Goal: Task Accomplishment & Management: Complete application form

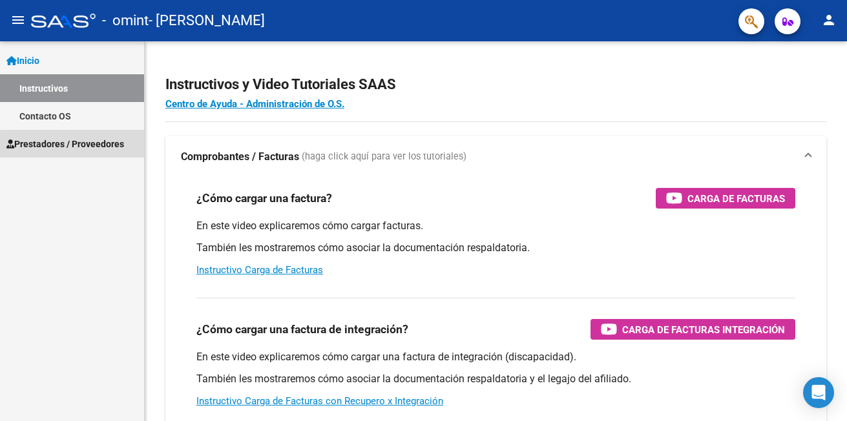
click at [90, 147] on span "Prestadores / Proveedores" at bounding box center [65, 144] width 118 height 14
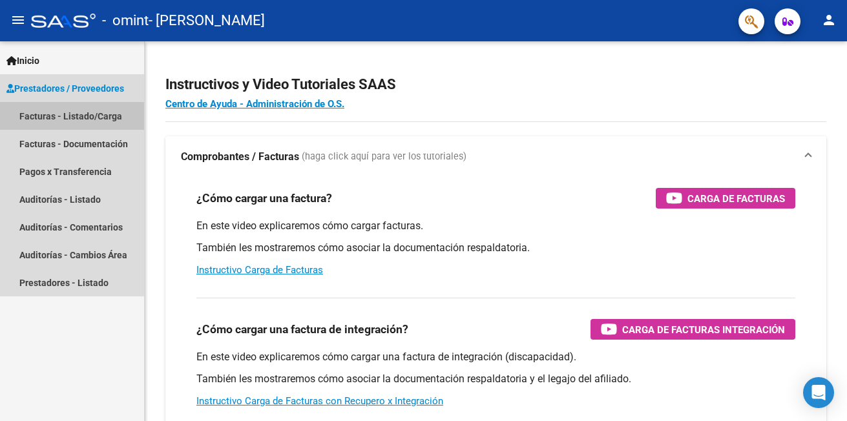
click at [74, 118] on link "Facturas - Listado/Carga" at bounding box center [72, 116] width 144 height 28
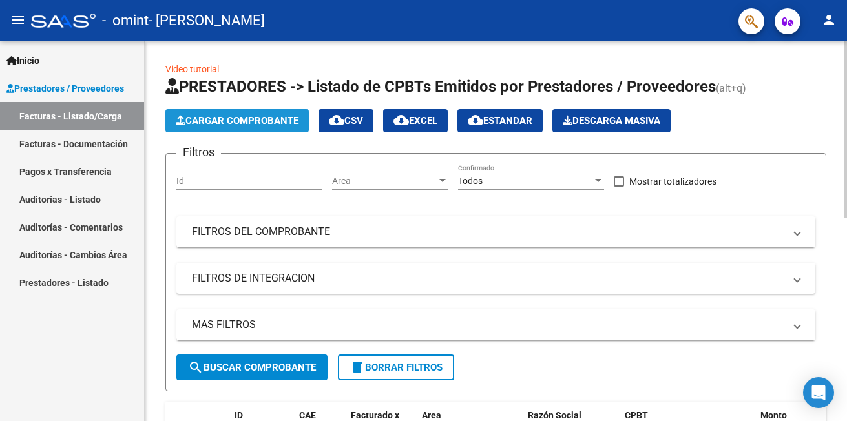
click at [224, 126] on span "Cargar Comprobante" at bounding box center [237, 121] width 123 height 12
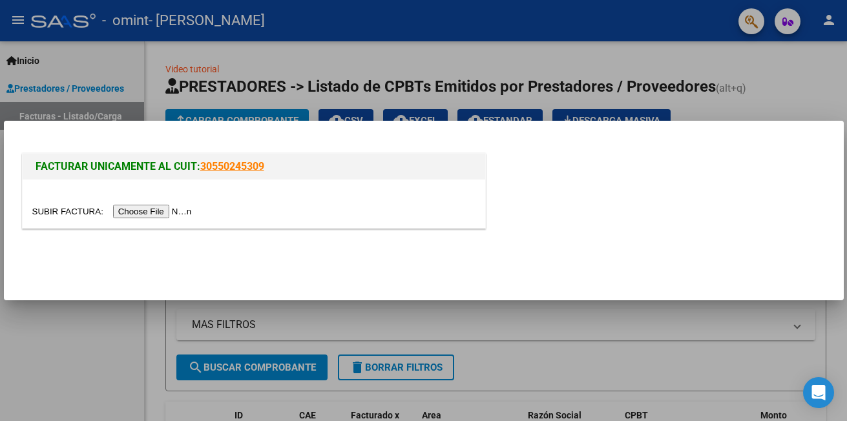
click at [138, 212] on input "file" at bounding box center [113, 212] width 163 height 14
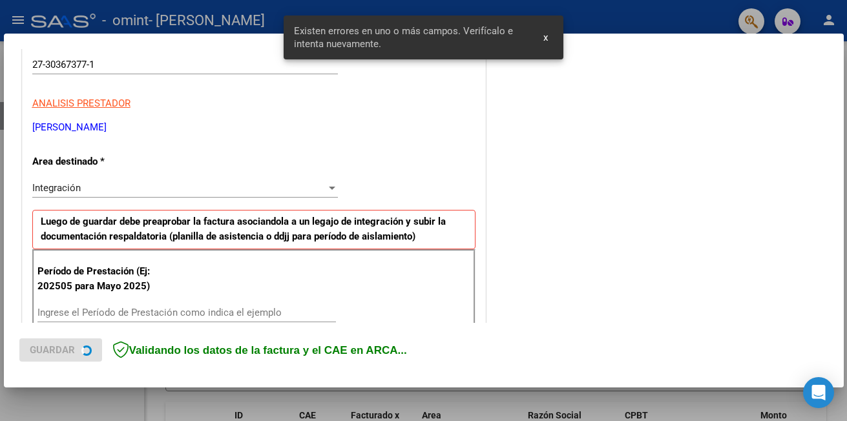
scroll to position [313, 0]
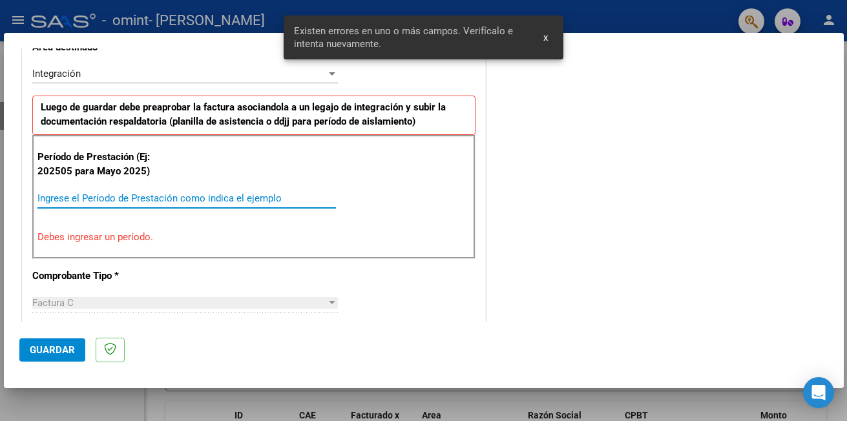
click at [130, 196] on input "Ingrese el Período de Prestación como indica el ejemplo" at bounding box center [186, 199] width 299 height 12
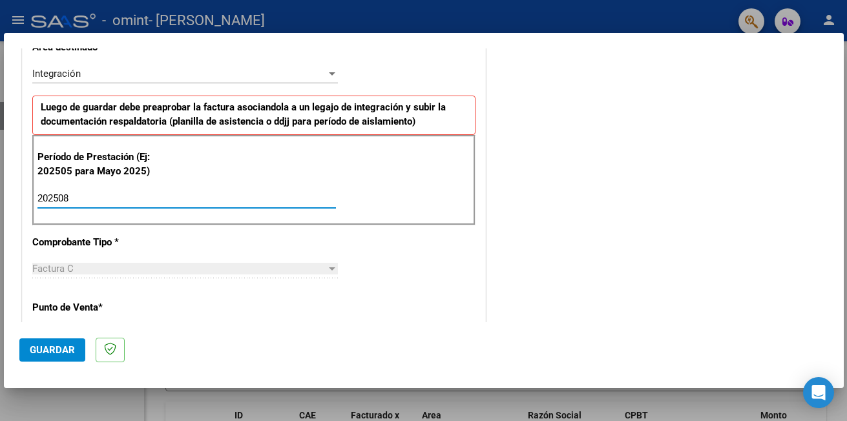
type input "202508"
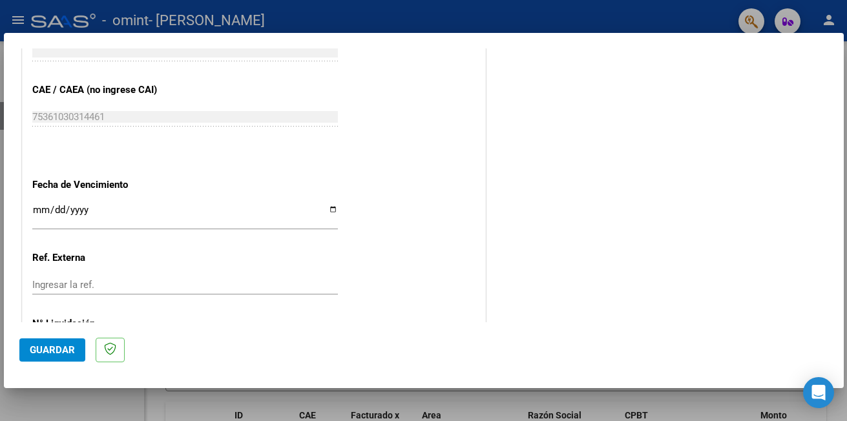
scroll to position [813, 0]
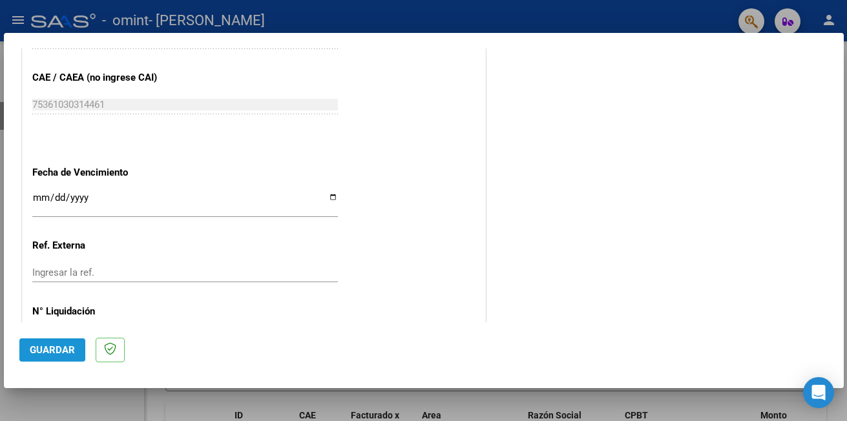
click at [41, 358] on button "Guardar" at bounding box center [52, 350] width 66 height 23
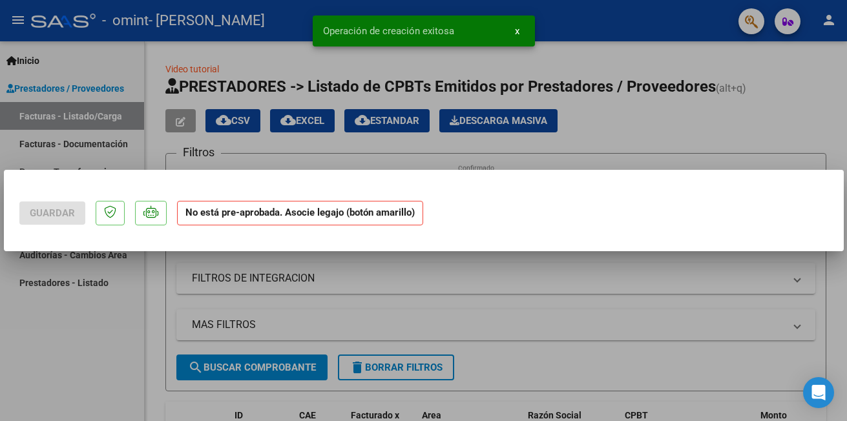
scroll to position [0, 0]
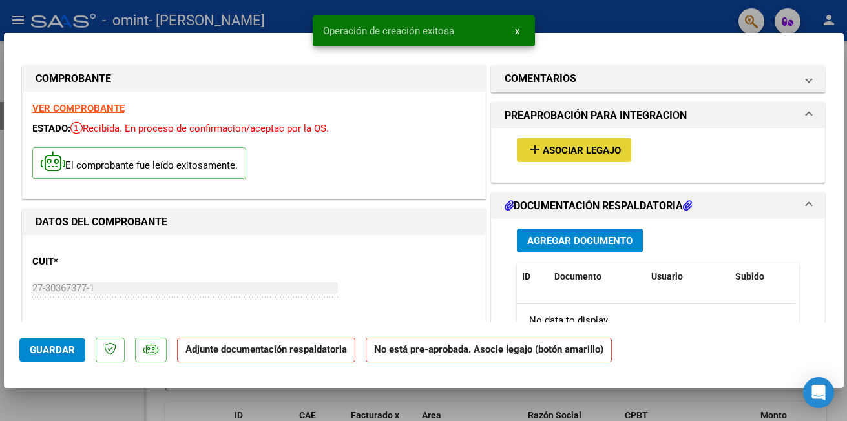
click at [546, 156] on span "Asociar Legajo" at bounding box center [582, 151] width 78 height 12
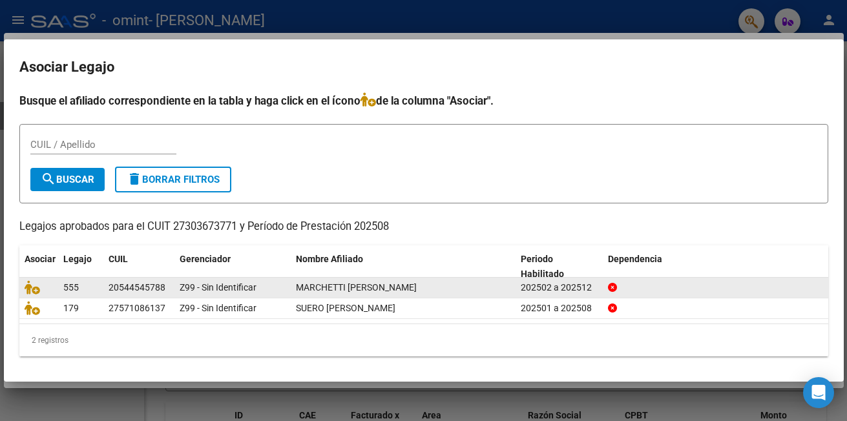
click at [322, 286] on span "MARCHETTI [PERSON_NAME]" at bounding box center [356, 287] width 121 height 10
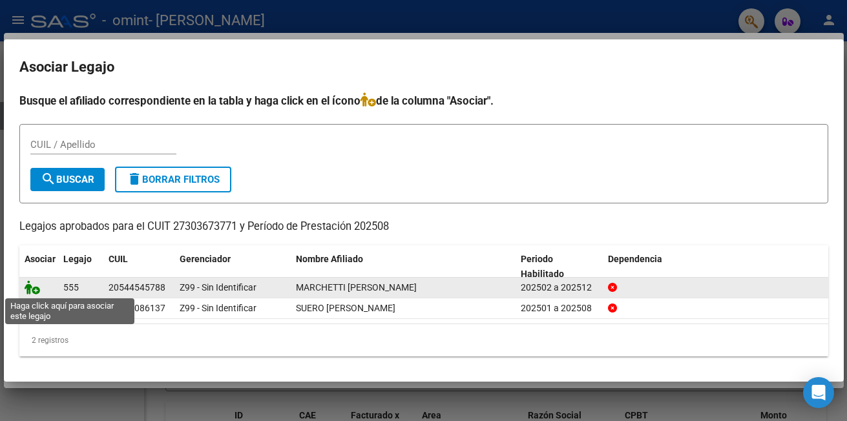
click at [37, 282] on icon at bounding box center [33, 287] width 16 height 14
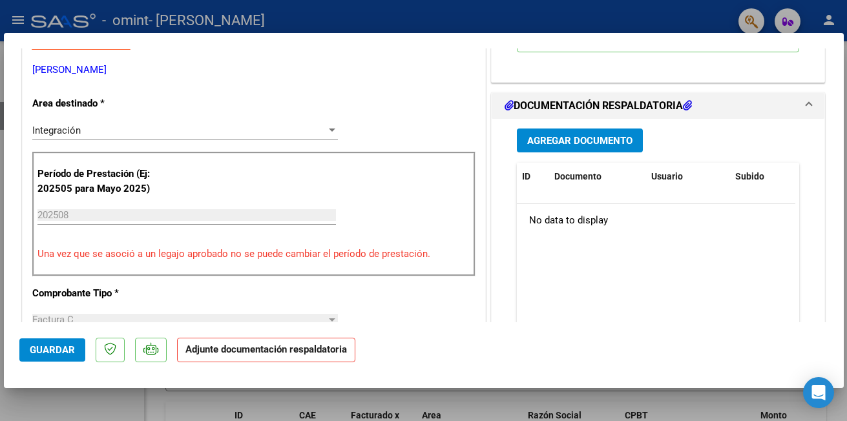
scroll to position [304, 0]
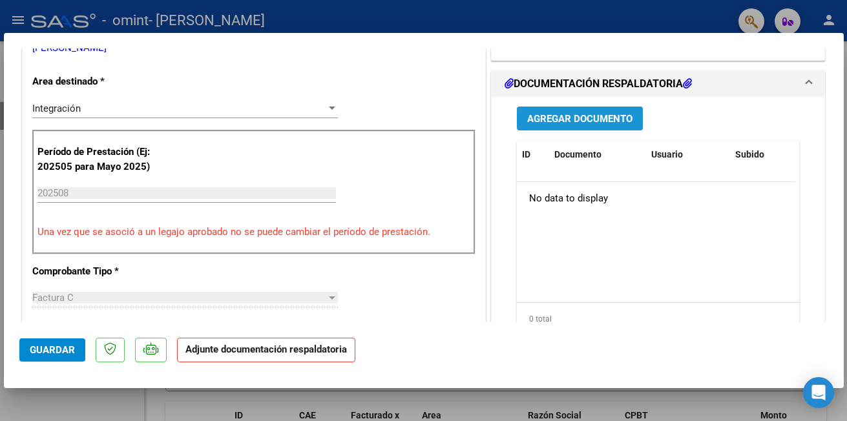
click at [585, 122] on span "Agregar Documento" at bounding box center [579, 119] width 105 height 12
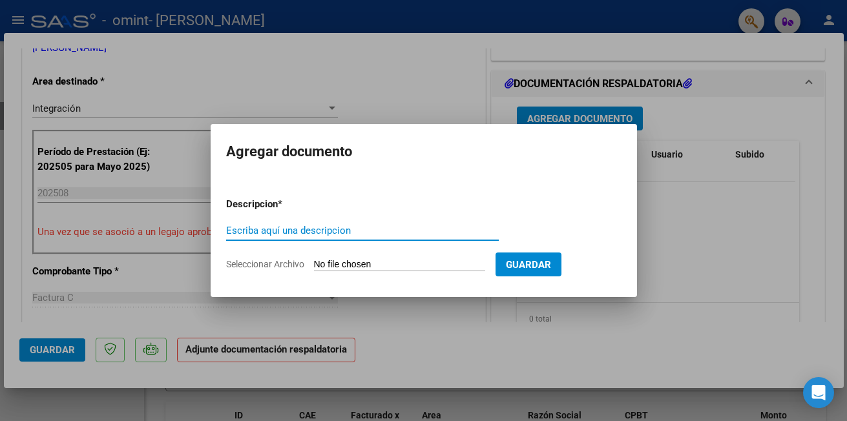
click at [361, 237] on input "Escriba aquí una descripcion" at bounding box center [362, 231] width 273 height 12
type input "Planilla de asistencia [DATE]"
click at [402, 266] on input "Seleccionar Archivo" at bounding box center [399, 265] width 171 height 12
type input "C:\fakepath\MARCHETTI PLANILLA [DATE].pdf"
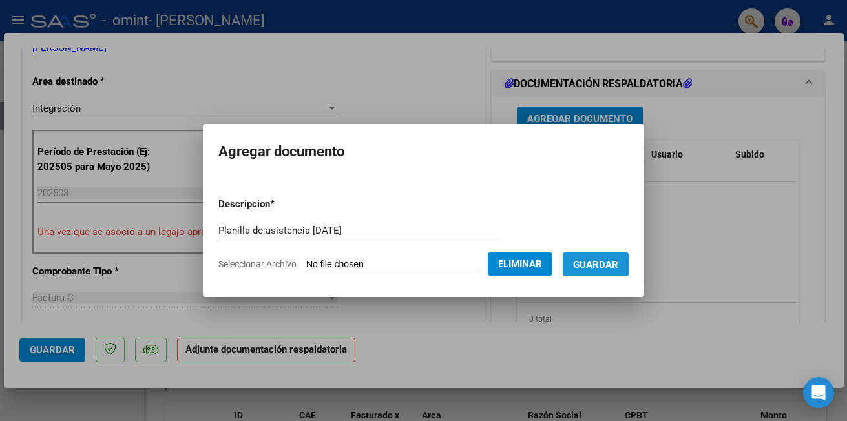
click at [608, 265] on span "Guardar" at bounding box center [595, 265] width 45 height 12
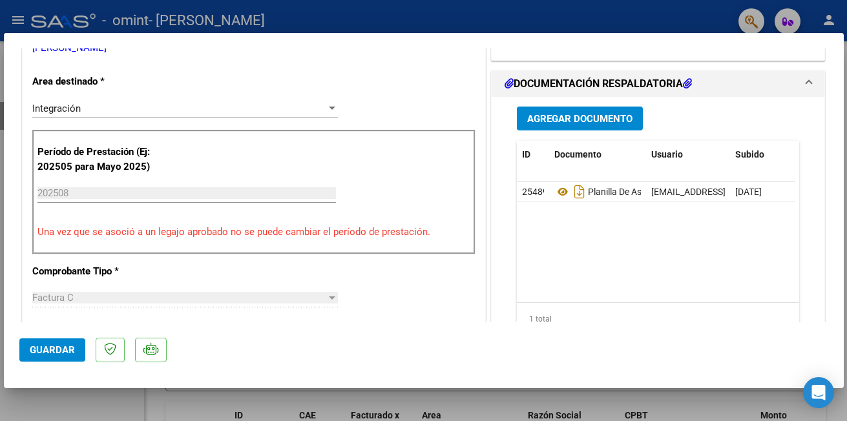
scroll to position [573, 0]
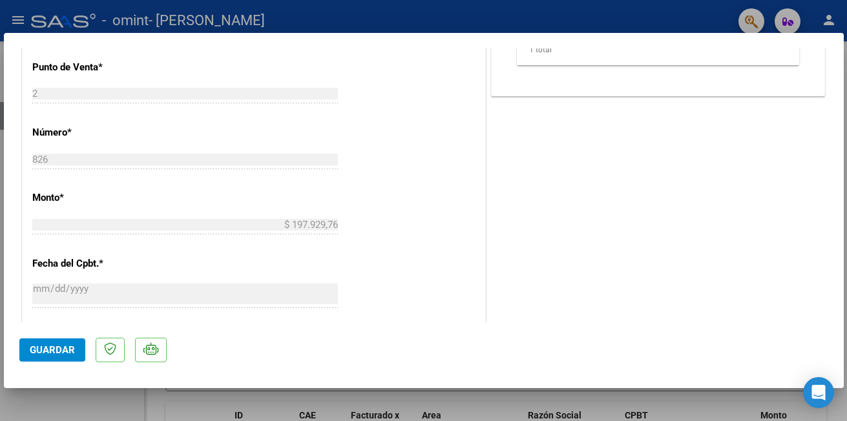
click at [25, 349] on button "Guardar" at bounding box center [52, 350] width 66 height 23
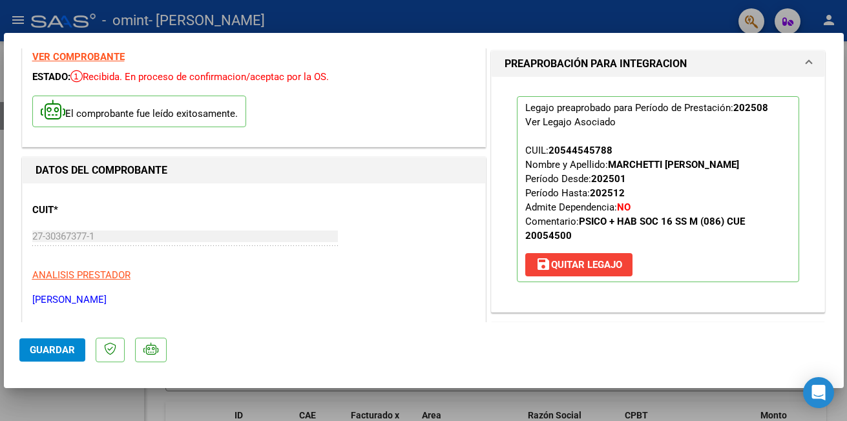
scroll to position [0, 0]
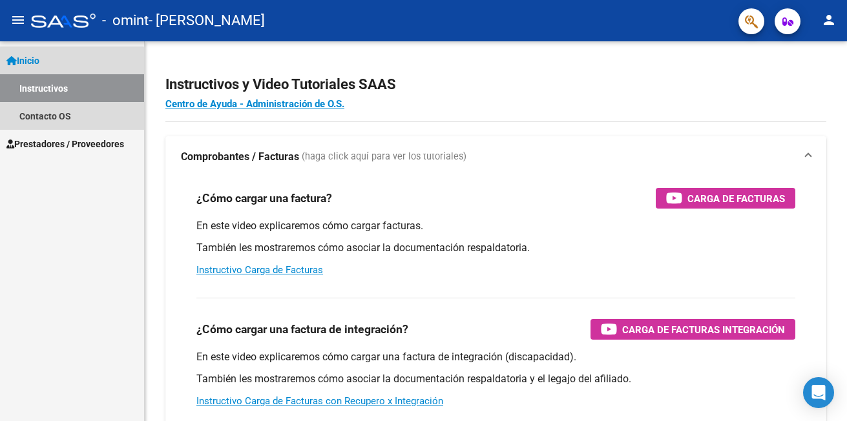
click at [48, 90] on link "Instructivos" at bounding box center [72, 88] width 144 height 28
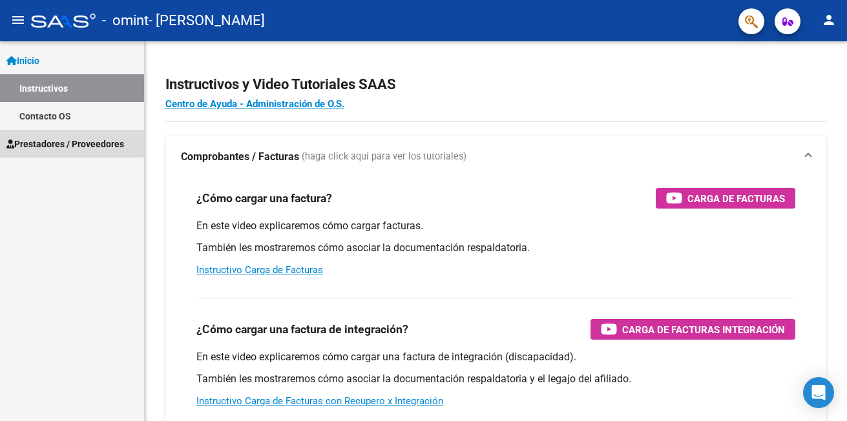
click at [58, 138] on span "Prestadores / Proveedores" at bounding box center [65, 144] width 118 height 14
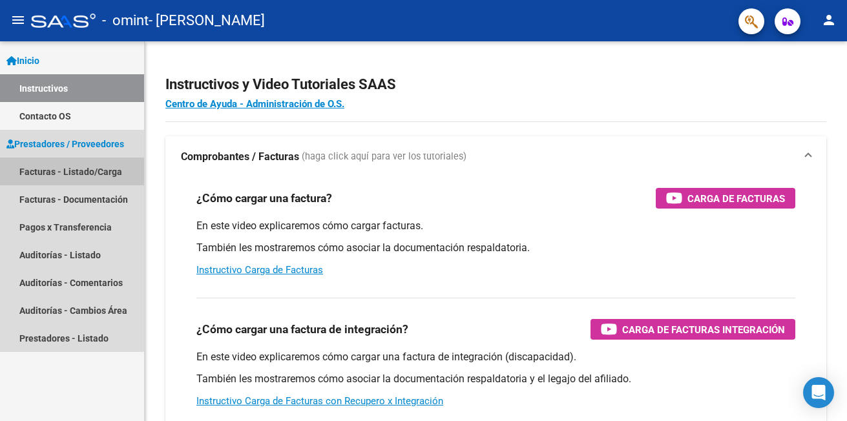
click at [67, 169] on link "Facturas - Listado/Carga" at bounding box center [72, 172] width 144 height 28
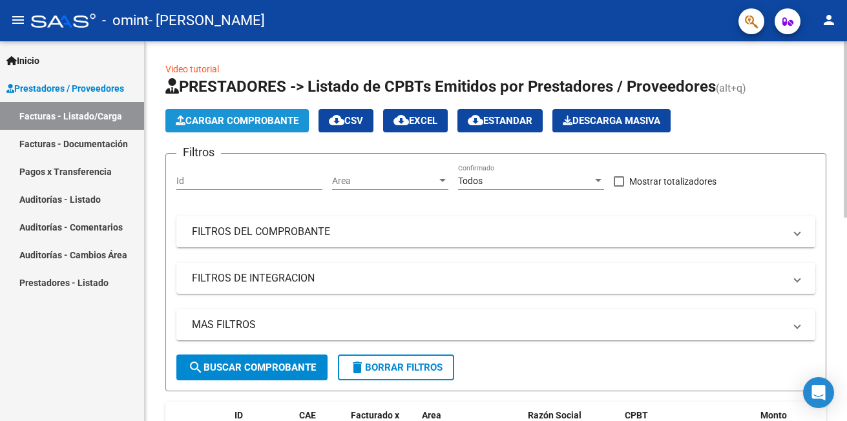
click at [226, 123] on span "Cargar Comprobante" at bounding box center [237, 121] width 123 height 12
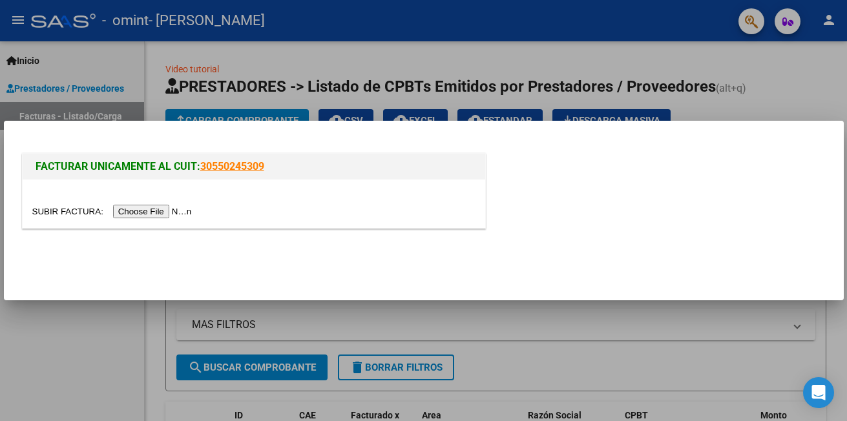
click at [149, 207] on input "file" at bounding box center [113, 212] width 163 height 14
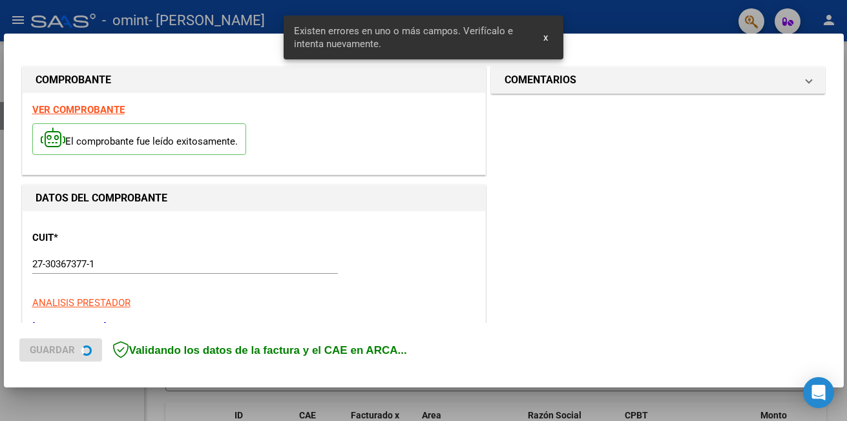
scroll to position [289, 0]
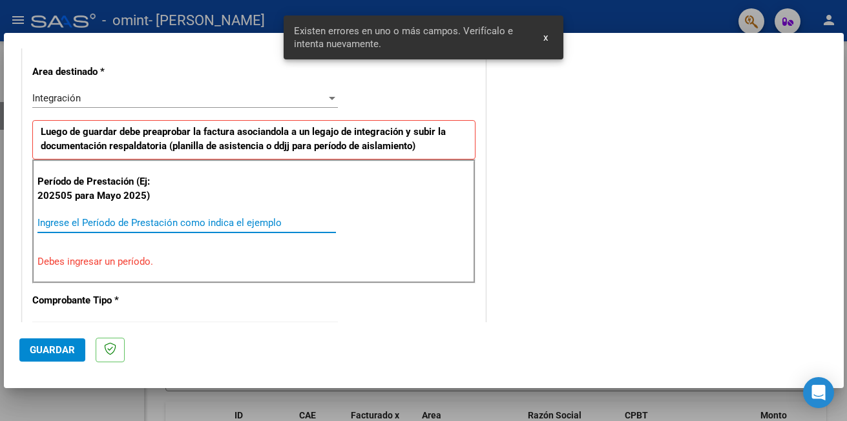
click at [114, 224] on input "Ingrese el Período de Prestación como indica el ejemplo" at bounding box center [186, 223] width 299 height 12
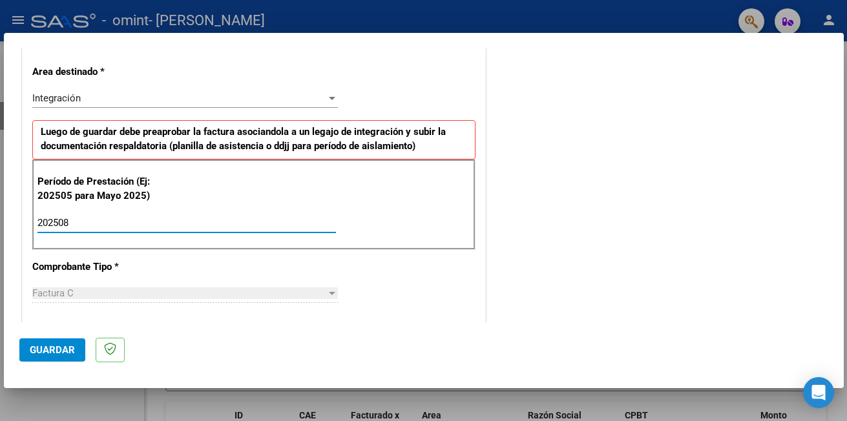
type input "202508"
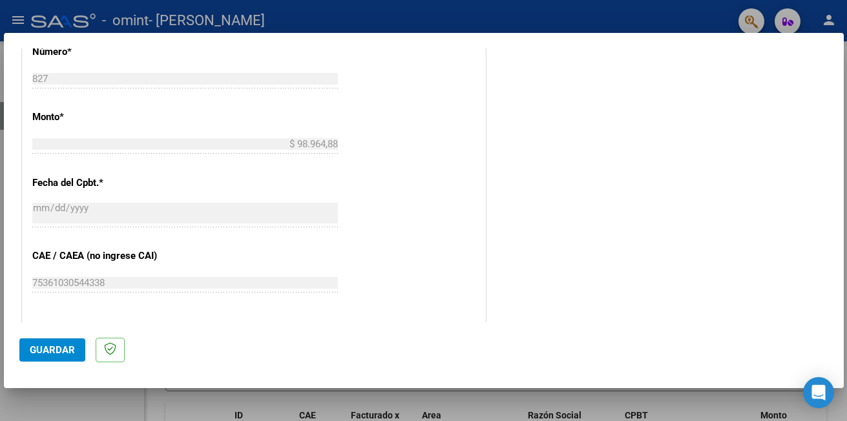
scroll to position [650, 0]
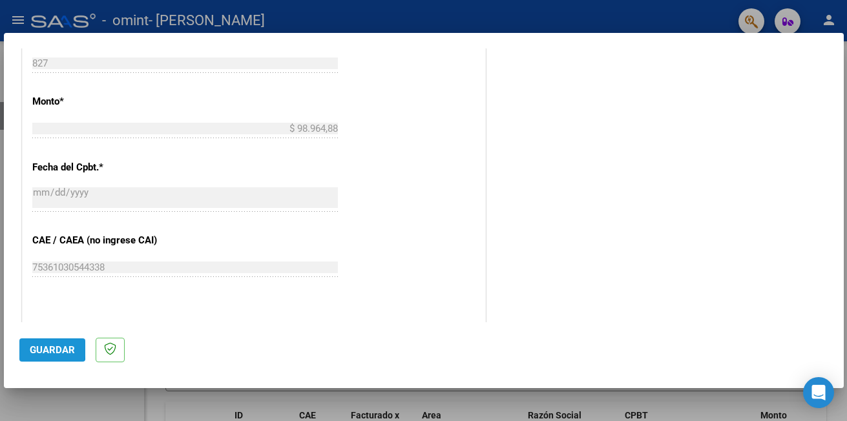
click at [27, 348] on button "Guardar" at bounding box center [52, 350] width 66 height 23
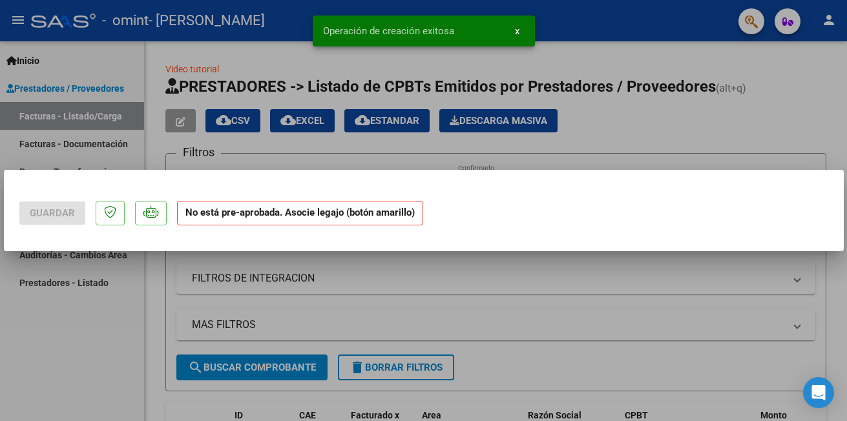
scroll to position [0, 0]
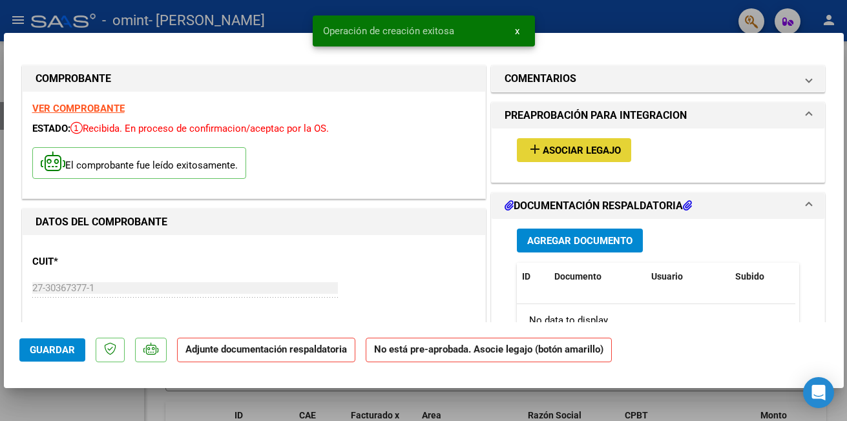
click at [573, 149] on span "Asociar Legajo" at bounding box center [582, 151] width 78 height 12
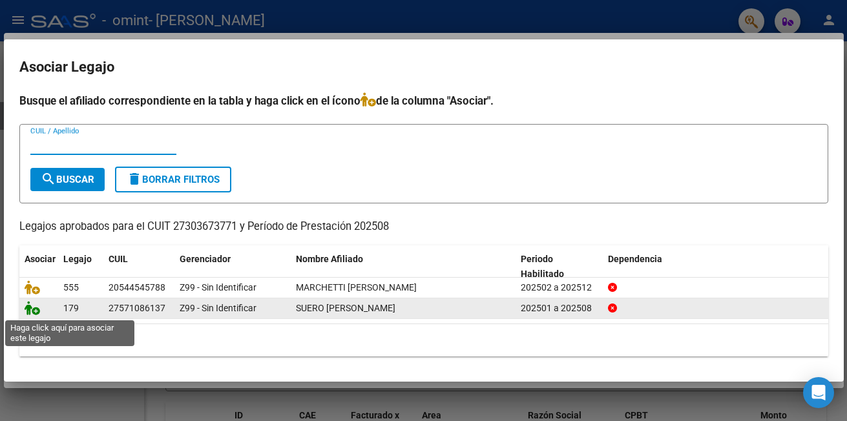
click at [30, 314] on icon at bounding box center [33, 308] width 16 height 14
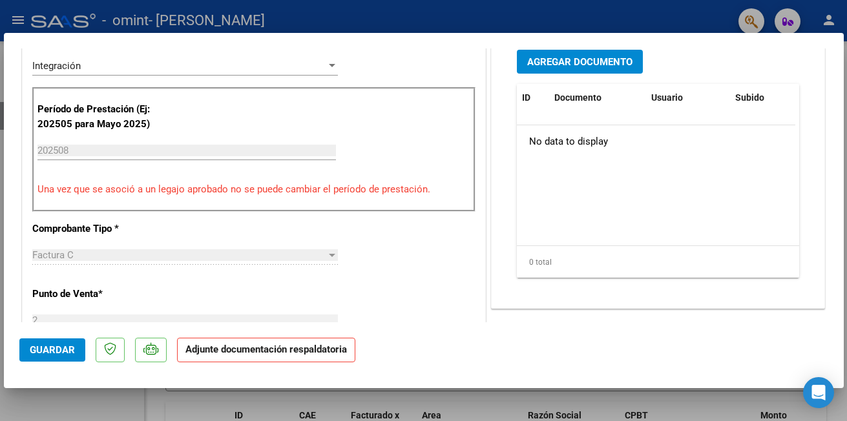
scroll to position [322, 0]
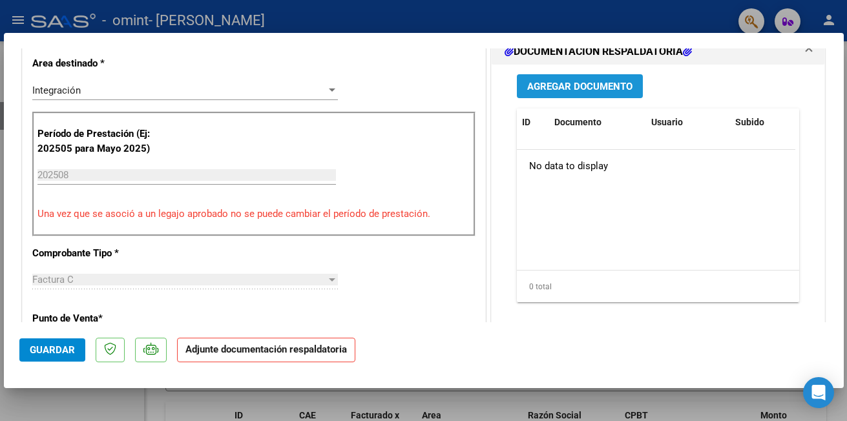
click at [613, 90] on span "Agregar Documento" at bounding box center [579, 87] width 105 height 12
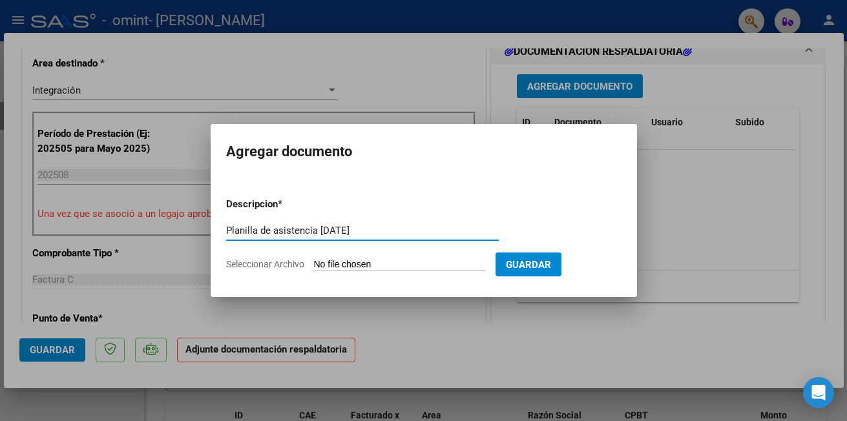
type input "Planilla de asistencia [DATE]"
click at [405, 266] on input "Seleccionar Archivo" at bounding box center [399, 265] width 171 height 12
click at [345, 261] on input "Seleccionar Archivo" at bounding box center [399, 265] width 171 height 12
type input "C:\fakepath\SUERO TOYAMA PLANILLA [DATE].pdf"
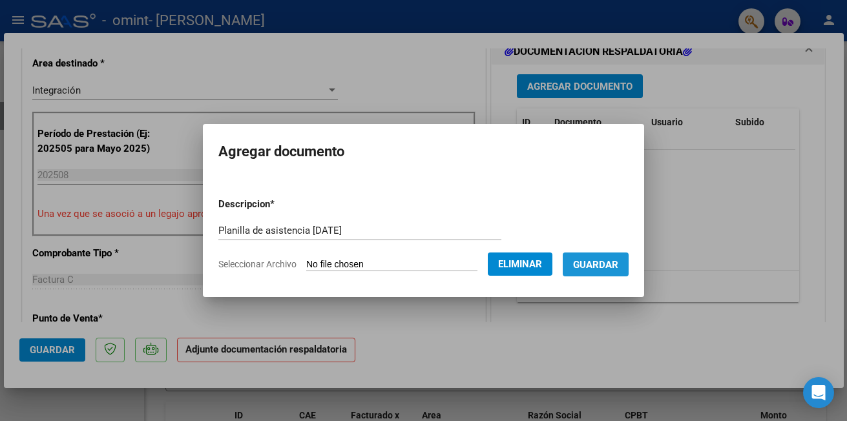
click at [598, 266] on span "Guardar" at bounding box center [595, 265] width 45 height 12
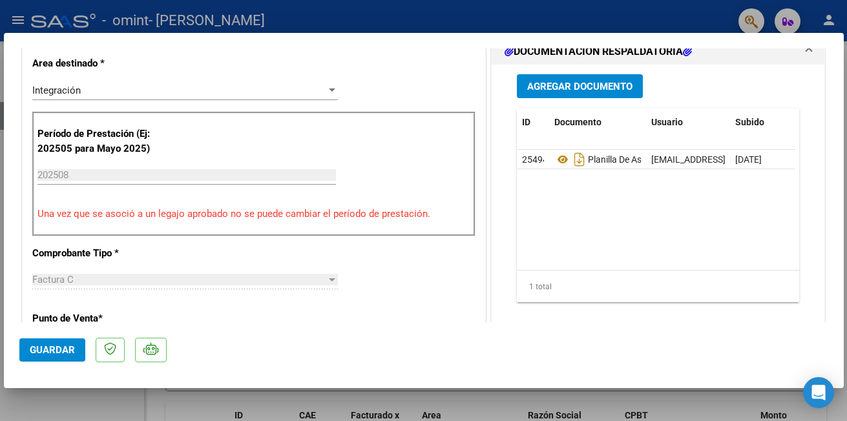
scroll to position [496, 0]
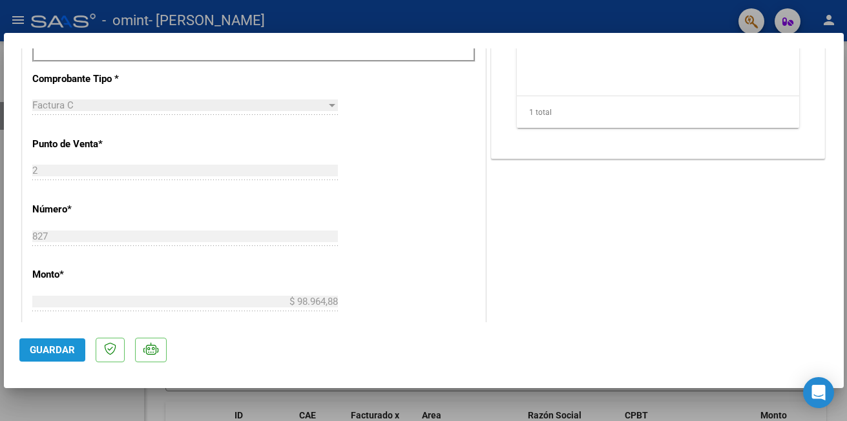
click at [51, 343] on button "Guardar" at bounding box center [52, 350] width 66 height 23
